Goal: Task Accomplishment & Management: Manage account settings

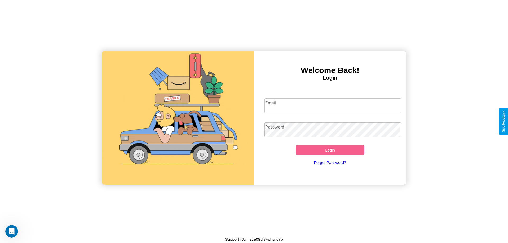
click at [333, 106] on input "Email" at bounding box center [332, 105] width 137 height 15
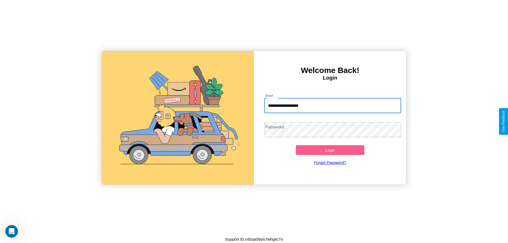
type input "**********"
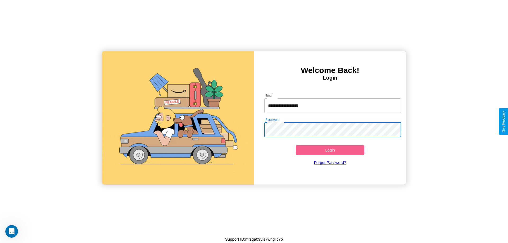
click at [330, 150] on button "Login" at bounding box center [330, 150] width 69 height 10
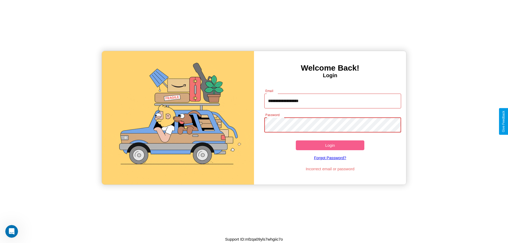
click at [330, 145] on button "Login" at bounding box center [330, 145] width 69 height 10
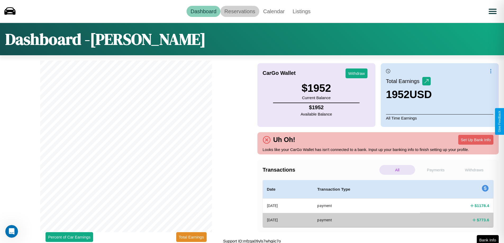
click at [240, 11] on link "Reservations" at bounding box center [239, 11] width 39 height 11
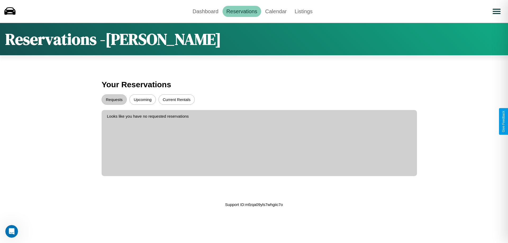
click at [114, 99] on button "Requests" at bounding box center [114, 99] width 25 height 10
click at [143, 99] on button "Upcoming" at bounding box center [142, 99] width 26 height 10
